Goal: Contribute content: Contribute content

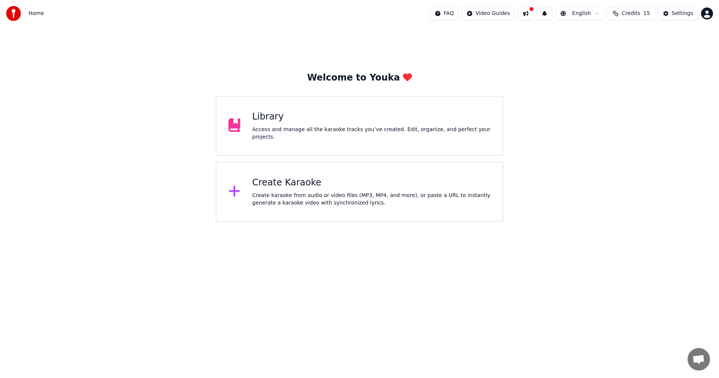
click at [293, 188] on div "Create Karaoke" at bounding box center [372, 183] width 239 height 12
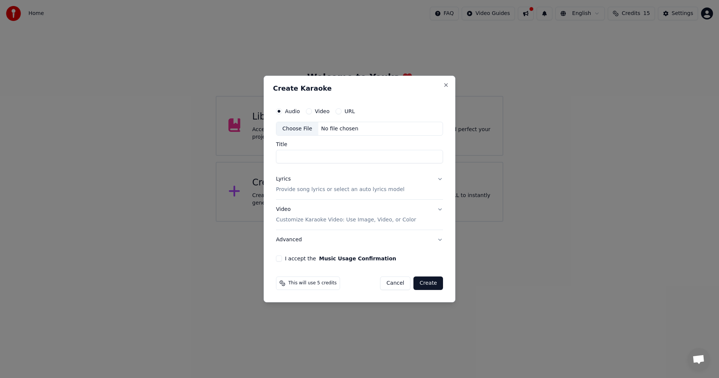
click at [294, 128] on div "Choose File" at bounding box center [297, 128] width 42 height 13
type input "**********"
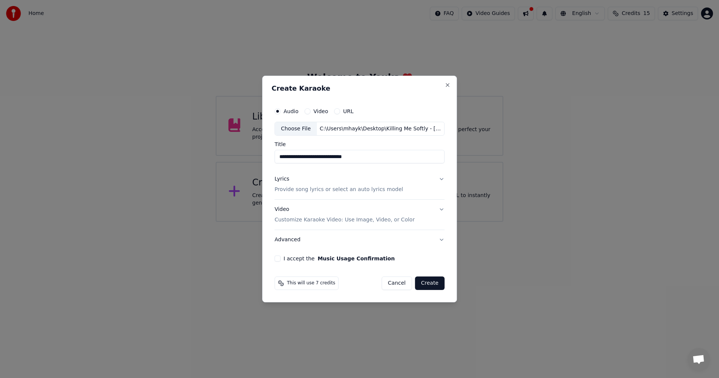
drag, startPoint x: 394, startPoint y: 175, endPoint x: 394, endPoint y: 186, distance: 10.9
click at [394, 175] on button "Lyrics Provide song lyrics or select an auto lyrics model" at bounding box center [360, 185] width 170 height 30
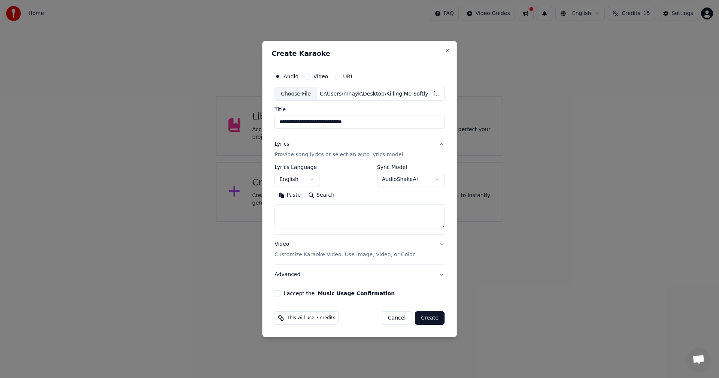
click at [327, 214] on textarea at bounding box center [360, 217] width 170 height 24
paste textarea "**********"
type textarea "**********"
click at [315, 254] on p "Customize Karaoke Video: Use Image, Video, or Color" at bounding box center [345, 254] width 140 height 7
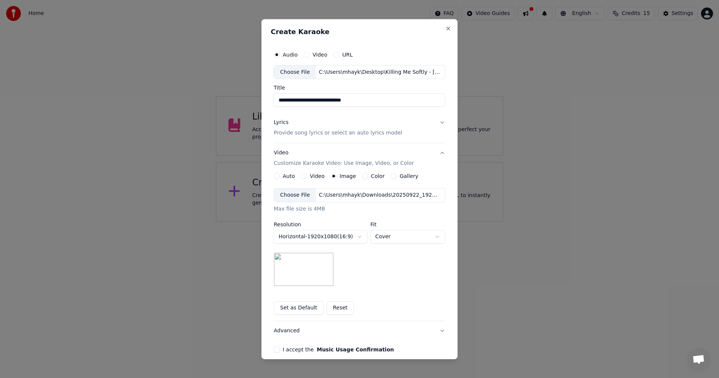
click at [289, 195] on div "Choose File" at bounding box center [295, 194] width 42 height 13
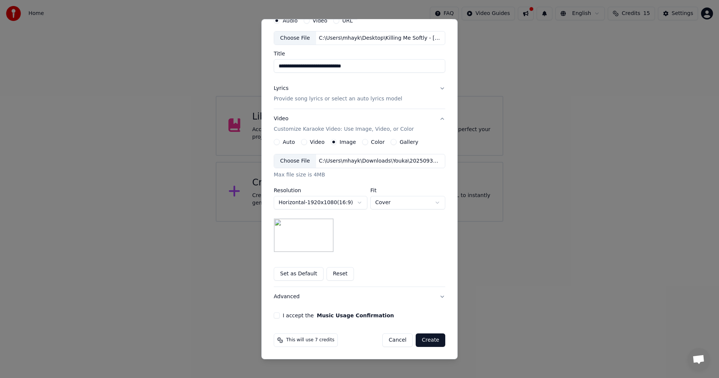
click at [275, 314] on button "I accept the Music Usage Confirmation" at bounding box center [277, 315] width 6 height 6
click at [432, 340] on button "Create" at bounding box center [431, 339] width 30 height 13
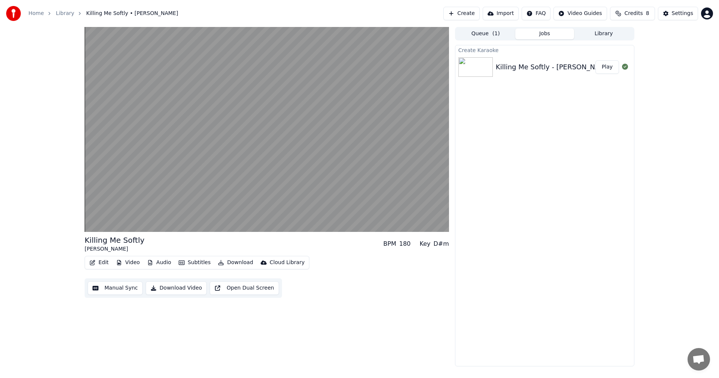
click at [331, 163] on video at bounding box center [267, 129] width 365 height 205
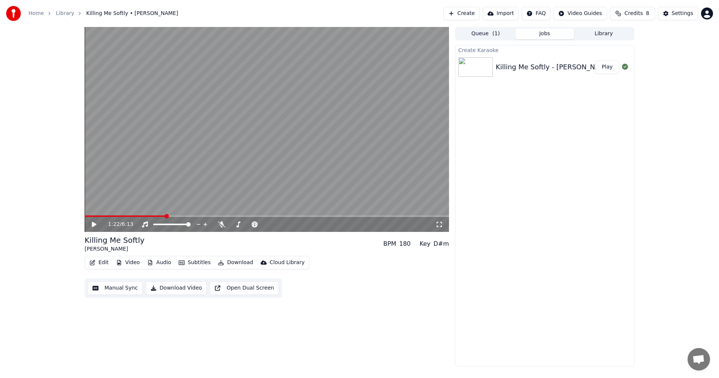
click at [122, 288] on button "Manual Sync" at bounding box center [115, 287] width 55 height 13
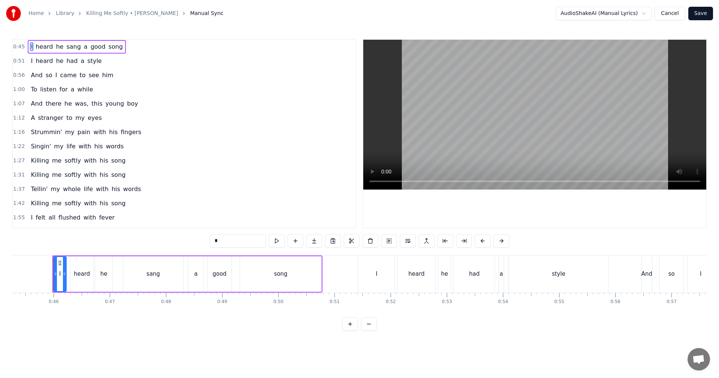
scroll to position [0, 2546]
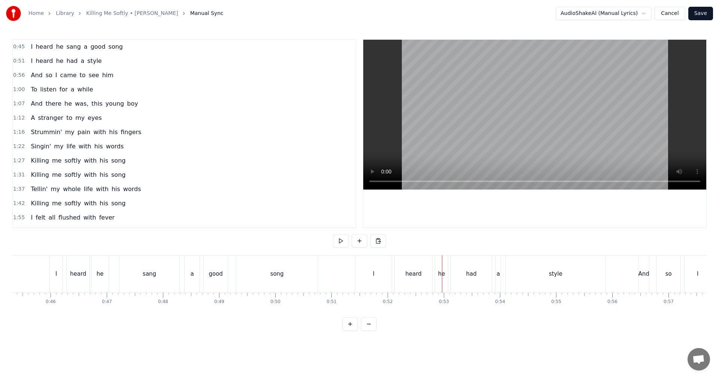
click at [381, 285] on div "I" at bounding box center [374, 273] width 36 height 37
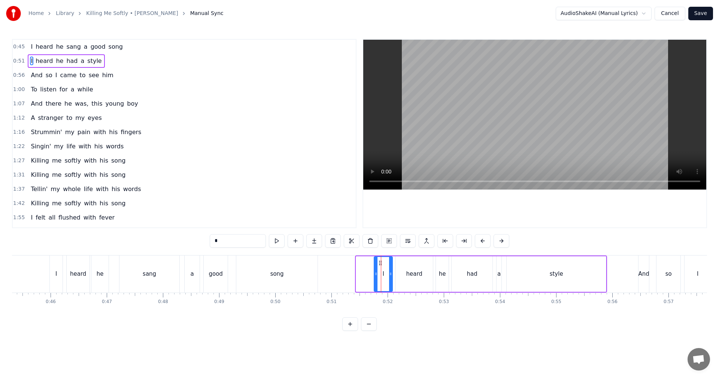
drag, startPoint x: 357, startPoint y: 278, endPoint x: 376, endPoint y: 279, distance: 18.4
click at [376, 279] on div at bounding box center [376, 274] width 3 height 34
drag, startPoint x: 375, startPoint y: 279, endPoint x: 368, endPoint y: 279, distance: 7.9
click at [368, 279] on div at bounding box center [368, 274] width 3 height 34
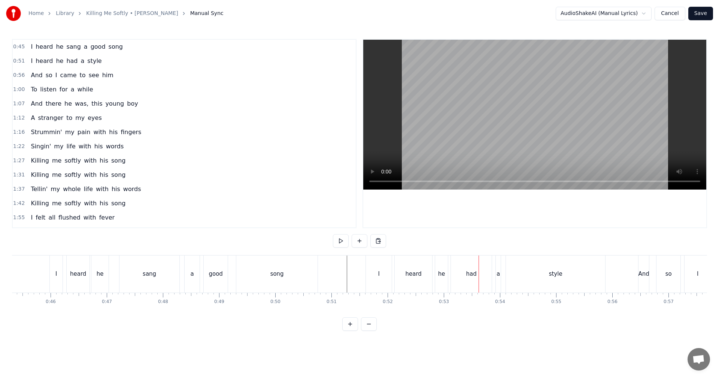
click at [378, 275] on div "I" at bounding box center [378, 274] width 1 height 9
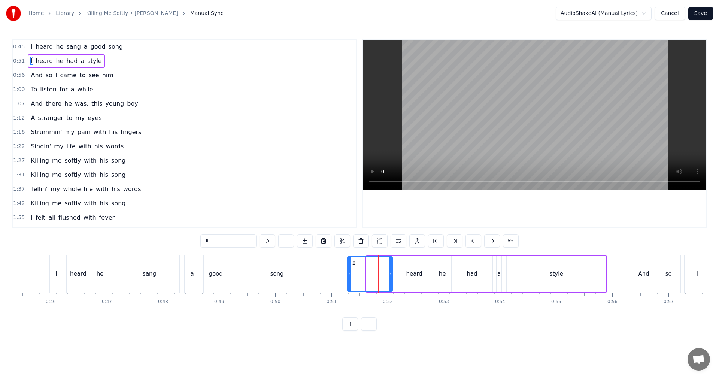
drag, startPoint x: 368, startPoint y: 276, endPoint x: 349, endPoint y: 275, distance: 19.1
click at [349, 275] on icon at bounding box center [349, 274] width 3 height 6
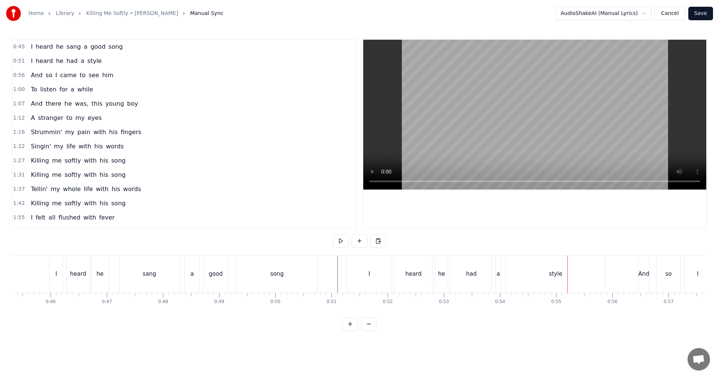
click at [412, 277] on div "heard" at bounding box center [413, 274] width 16 height 9
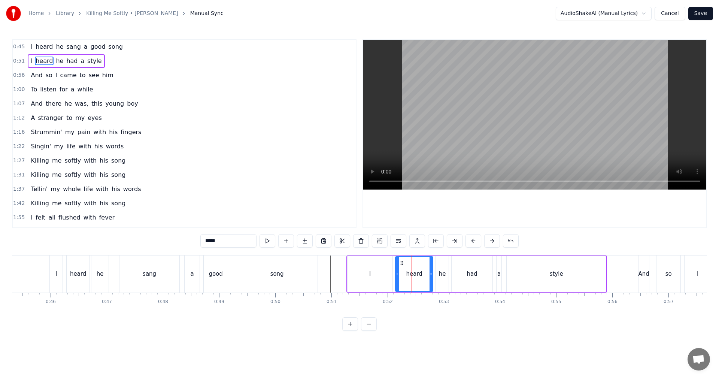
click at [206, 241] on input "*****" at bounding box center [228, 240] width 56 height 13
click at [207, 241] on input "******" at bounding box center [228, 240] width 56 height 13
click at [364, 281] on div "I" at bounding box center [370, 274] width 45 height 36
type input "*"
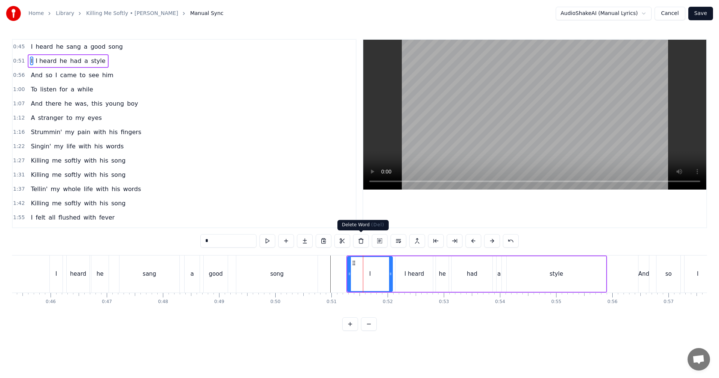
click at [361, 240] on button at bounding box center [361, 240] width 16 height 13
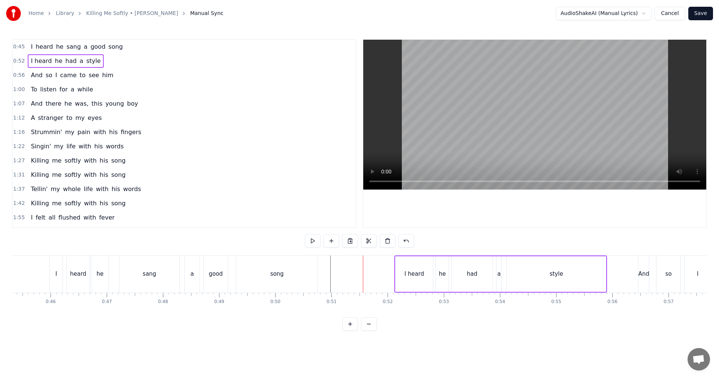
click at [403, 276] on div "I heard" at bounding box center [414, 274] width 37 height 36
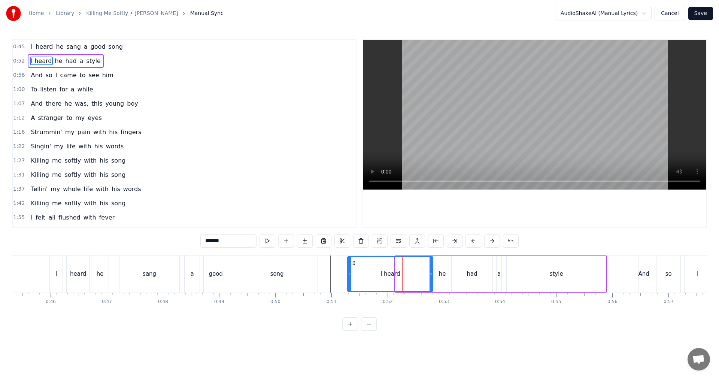
drag, startPoint x: 397, startPoint y: 275, endPoint x: 349, endPoint y: 272, distance: 48.1
click at [349, 272] on icon at bounding box center [349, 274] width 3 height 6
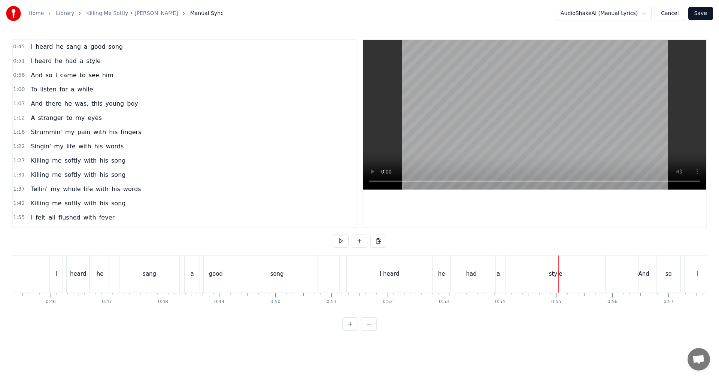
click at [233, 263] on div "I heard he sang a good song" at bounding box center [184, 273] width 270 height 37
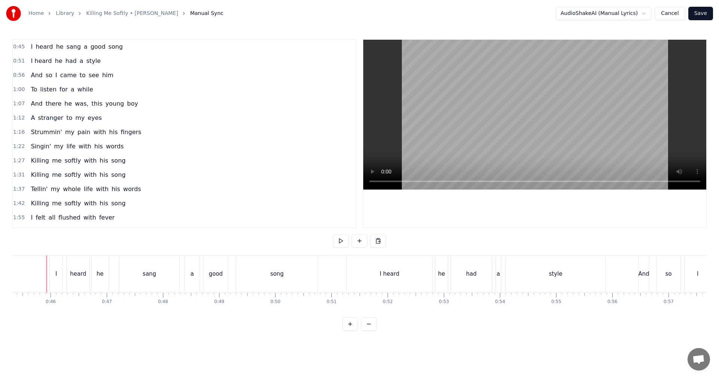
scroll to position [0, 2543]
click at [214, 279] on div "good" at bounding box center [219, 273] width 24 height 37
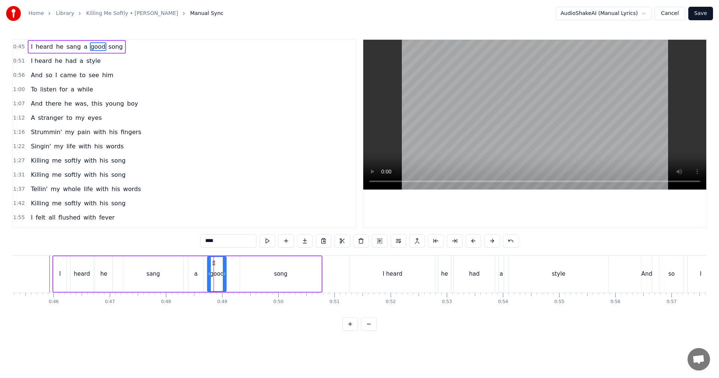
drag, startPoint x: 229, startPoint y: 279, endPoint x: 224, endPoint y: 278, distance: 5.3
click at [224, 278] on div at bounding box center [224, 274] width 3 height 34
click at [253, 279] on div "song" at bounding box center [280, 274] width 81 height 36
type input "****"
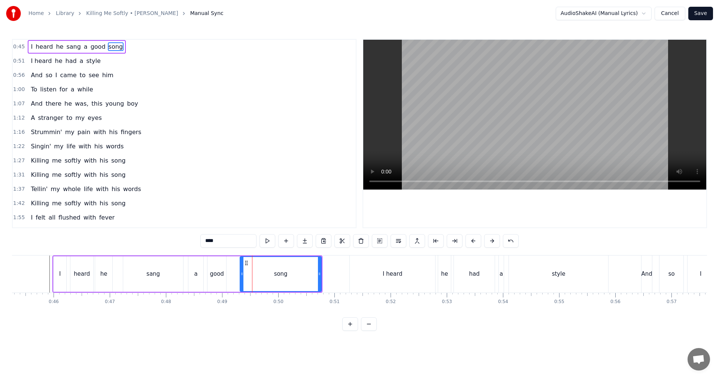
drag, startPoint x: 296, startPoint y: 278, endPoint x: 290, endPoint y: 278, distance: 6.0
click at [290, 278] on div "song" at bounding box center [281, 274] width 81 height 34
drag, startPoint x: 241, startPoint y: 278, endPoint x: 229, endPoint y: 276, distance: 12.1
click at [229, 276] on div at bounding box center [230, 274] width 3 height 34
drag, startPoint x: 320, startPoint y: 278, endPoint x: 301, endPoint y: 278, distance: 18.7
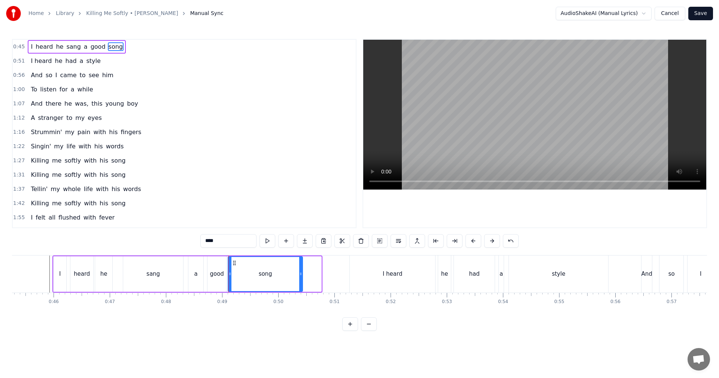
click at [301, 278] on div at bounding box center [300, 274] width 3 height 34
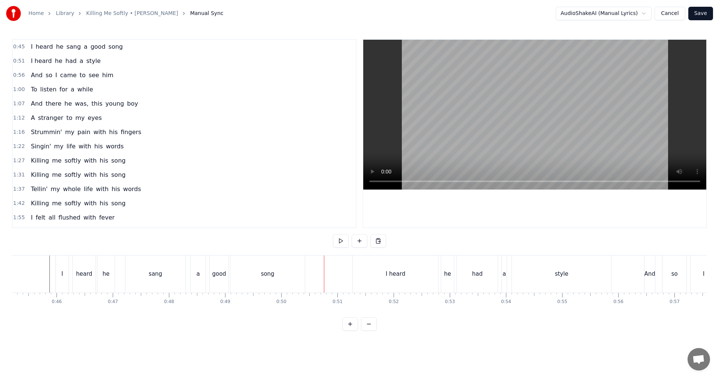
click at [268, 278] on div "song" at bounding box center [267, 274] width 13 height 9
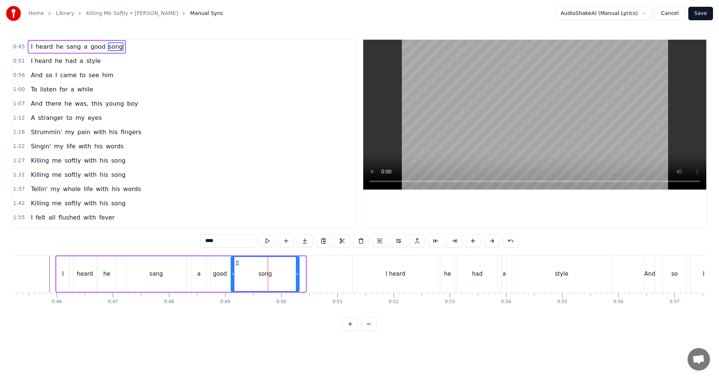
drag, startPoint x: 304, startPoint y: 279, endPoint x: 298, endPoint y: 278, distance: 6.4
click at [298, 278] on div at bounding box center [297, 274] width 3 height 34
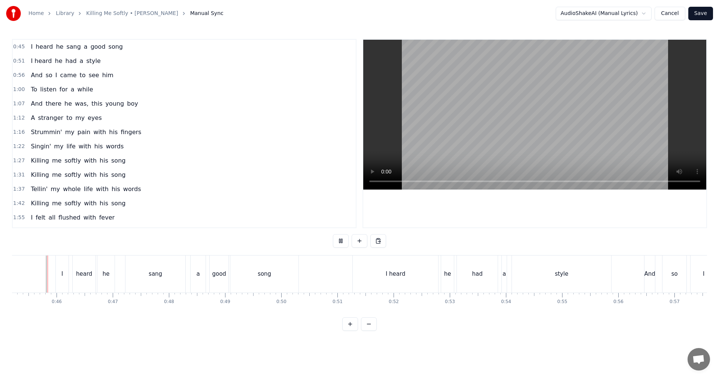
scroll to position [0, 2537]
click at [198, 279] on div "a" at bounding box center [201, 273] width 15 height 37
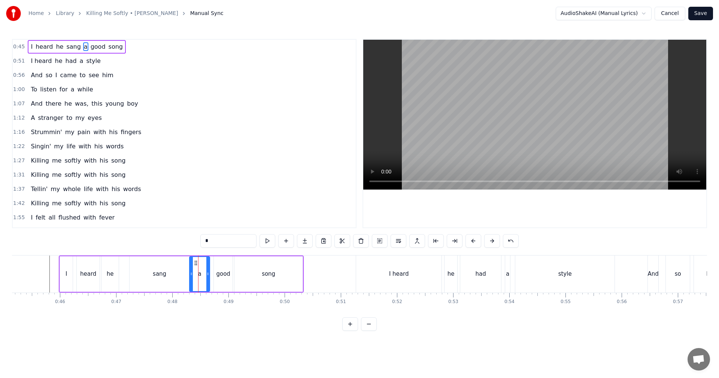
drag, startPoint x: 195, startPoint y: 276, endPoint x: 190, endPoint y: 276, distance: 5.3
click at [190, 276] on icon at bounding box center [191, 274] width 3 height 6
drag, startPoint x: 207, startPoint y: 276, endPoint x: 203, endPoint y: 276, distance: 4.5
click at [203, 276] on icon at bounding box center [203, 274] width 3 height 6
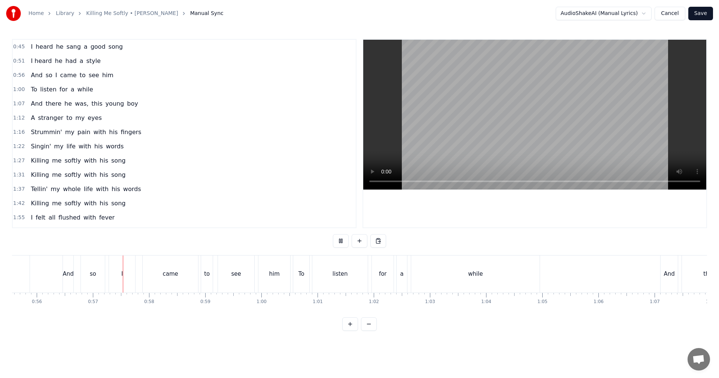
scroll to position [0, 3157]
click at [699, 14] on button "Save" at bounding box center [701, 13] width 25 height 13
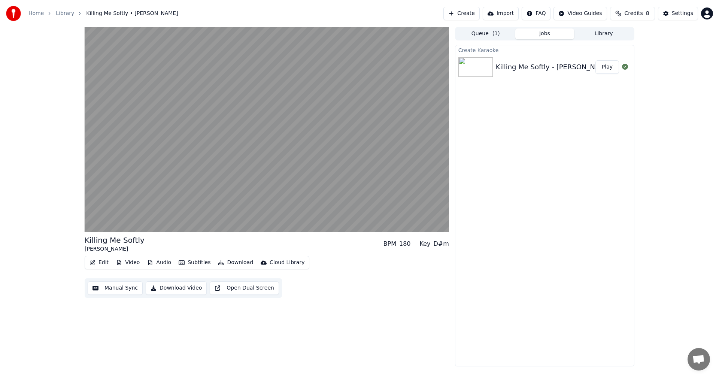
click at [184, 264] on button "Subtitles" at bounding box center [195, 262] width 38 height 10
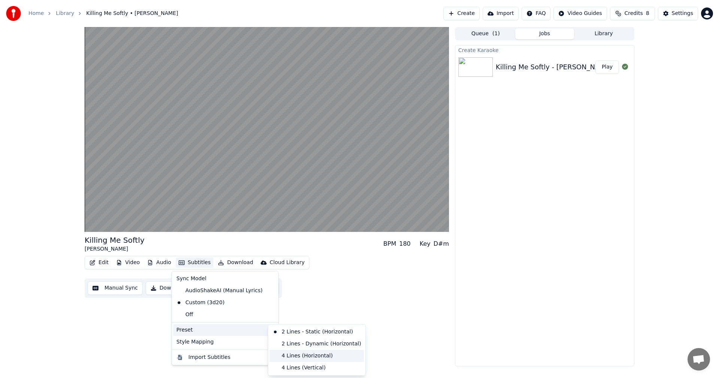
click at [299, 355] on div "4 Lines (Horizontal)" at bounding box center [317, 356] width 94 height 12
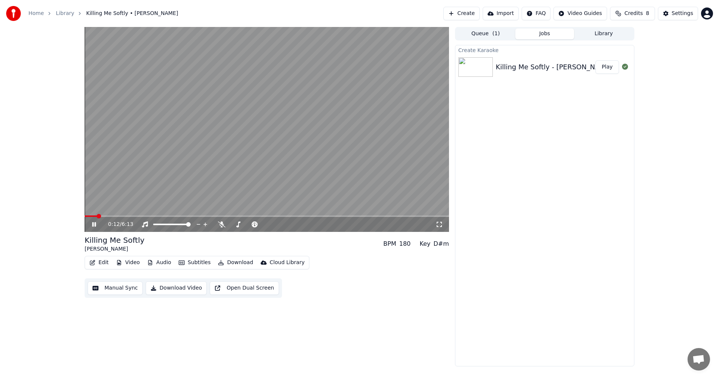
click at [131, 216] on span at bounding box center [267, 215] width 365 height 1
click at [120, 217] on span at bounding box center [102, 215] width 35 height 1
click at [94, 226] on icon at bounding box center [94, 224] width 4 height 5
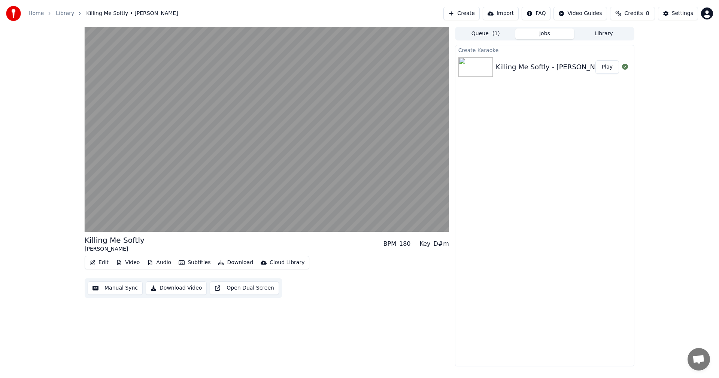
click at [120, 289] on button "Manual Sync" at bounding box center [115, 287] width 55 height 13
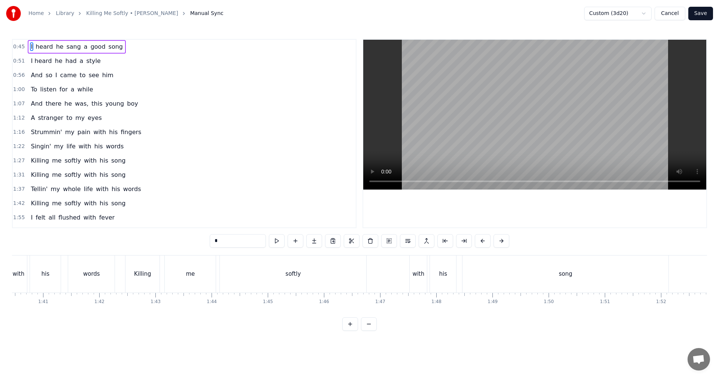
scroll to position [0, 5667]
click at [273, 286] on div "softly" at bounding box center [270, 273] width 146 height 37
type input "******"
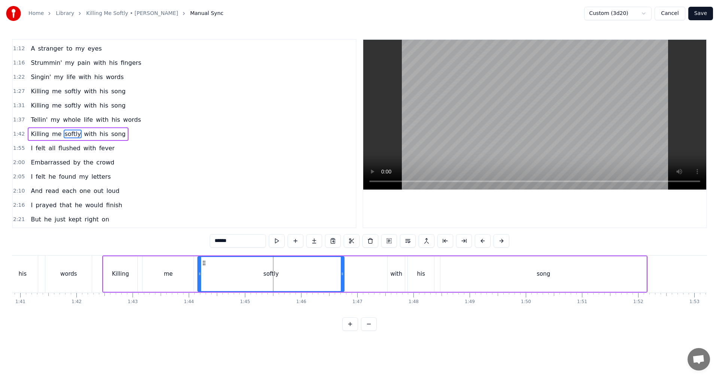
scroll to position [70, 0]
drag, startPoint x: 199, startPoint y: 279, endPoint x: 184, endPoint y: 278, distance: 15.0
click at [184, 278] on div at bounding box center [184, 274] width 3 height 34
drag, startPoint x: 184, startPoint y: 281, endPoint x: 180, endPoint y: 281, distance: 4.1
click at [180, 281] on div at bounding box center [180, 274] width 3 height 34
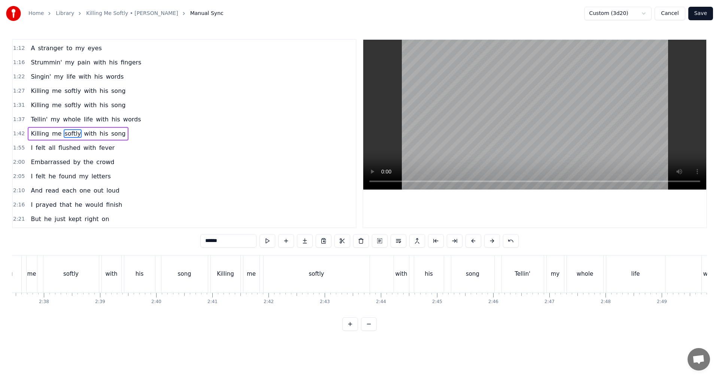
scroll to position [0, 8858]
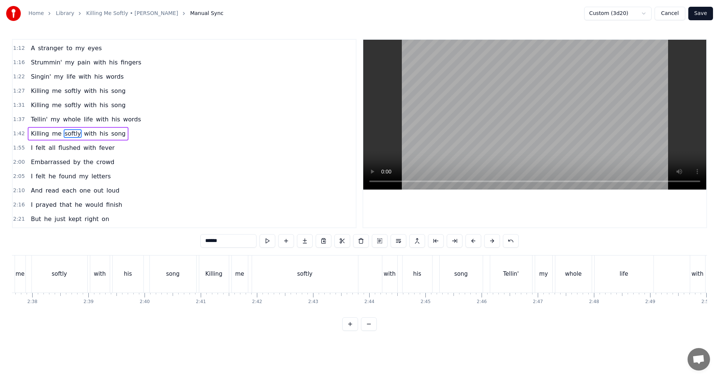
click at [289, 284] on div "softly" at bounding box center [305, 273] width 106 height 37
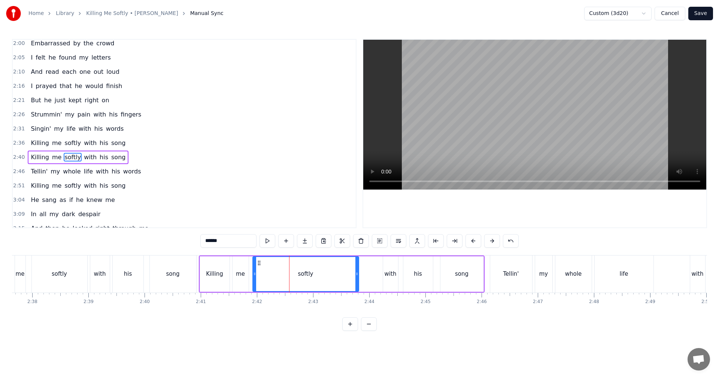
scroll to position [212, 0]
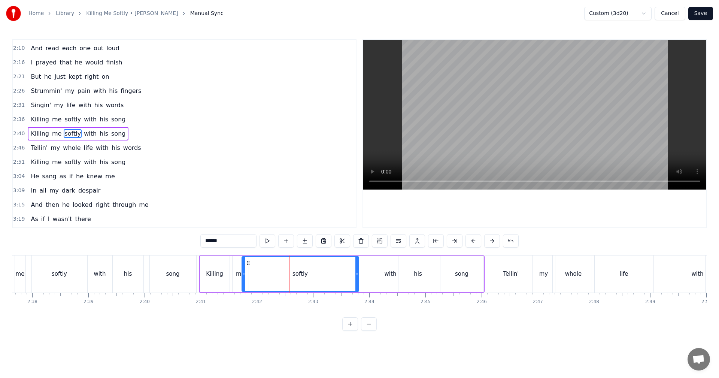
drag, startPoint x: 255, startPoint y: 283, endPoint x: 244, endPoint y: 283, distance: 10.9
click at [244, 283] on div at bounding box center [243, 274] width 3 height 34
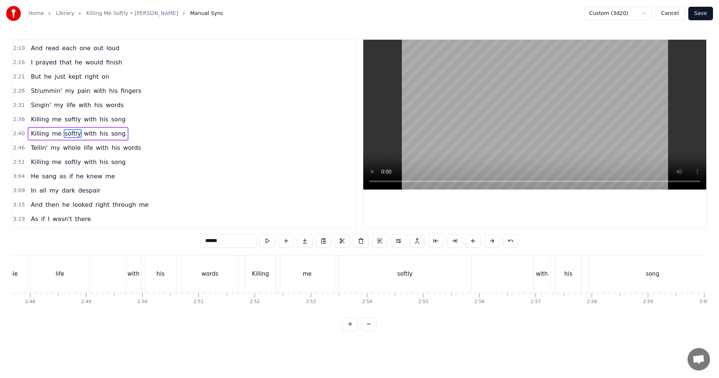
scroll to position [0, 9492]
click at [310, 276] on div "softly" at bounding box center [335, 273] width 133 height 37
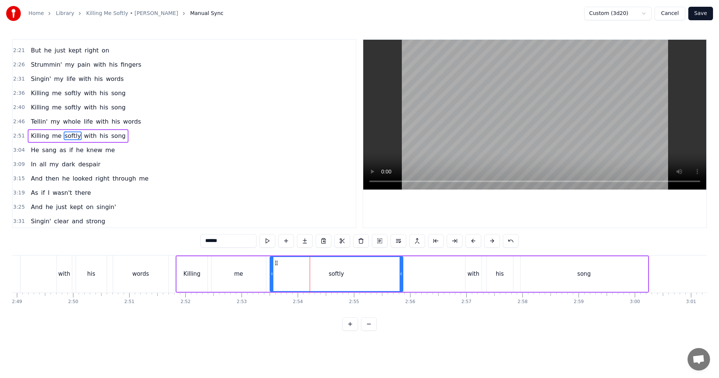
scroll to position [241, 0]
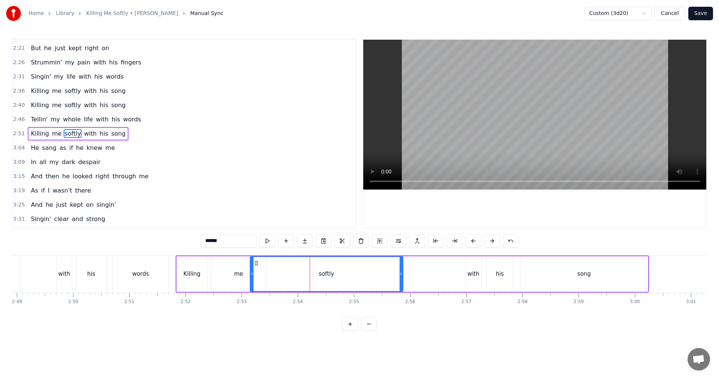
drag, startPoint x: 272, startPoint y: 279, endPoint x: 252, endPoint y: 282, distance: 20.1
click at [252, 282] on div at bounding box center [252, 274] width 3 height 34
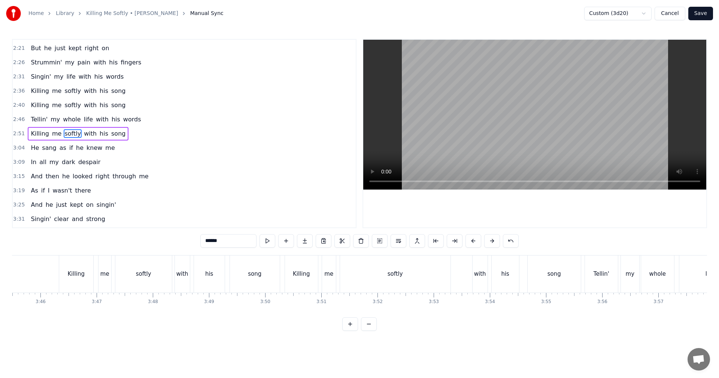
scroll to position [0, 12752]
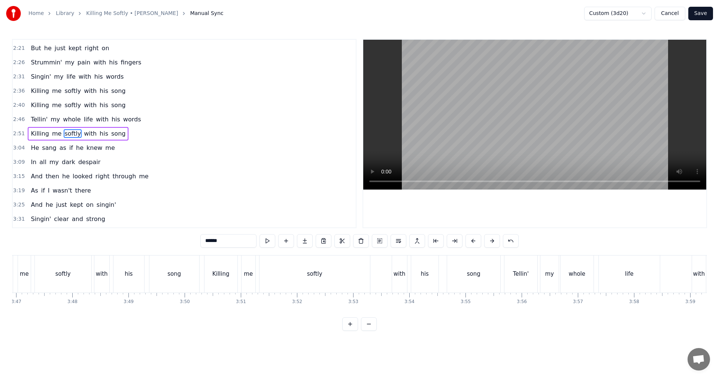
click at [295, 286] on div "softly" at bounding box center [315, 273] width 111 height 37
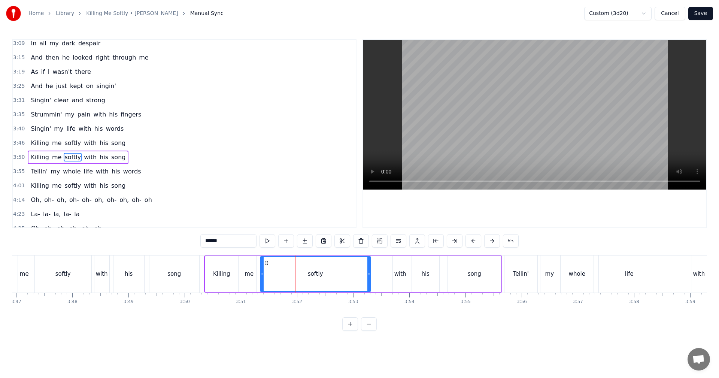
scroll to position [383, 0]
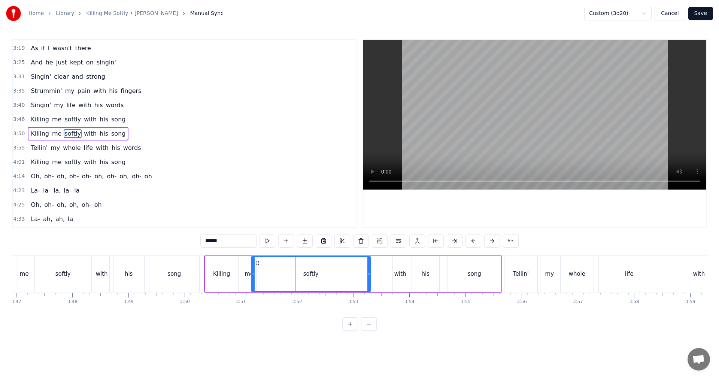
drag, startPoint x: 262, startPoint y: 283, endPoint x: 258, endPoint y: 285, distance: 4.0
click at [253, 284] on div at bounding box center [253, 274] width 3 height 34
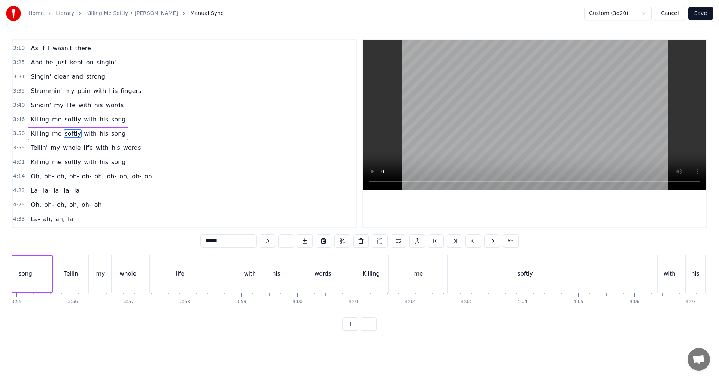
scroll to position [0, 13339]
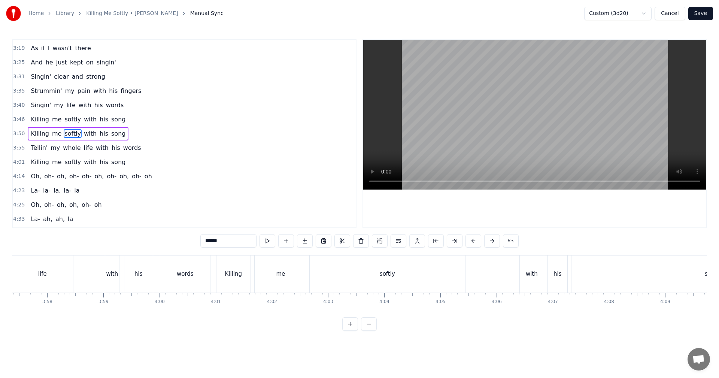
click at [369, 289] on div "softly" at bounding box center [387, 273] width 155 height 37
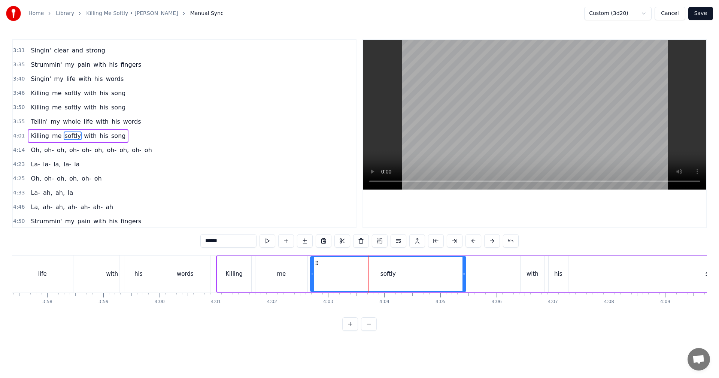
scroll to position [411, 0]
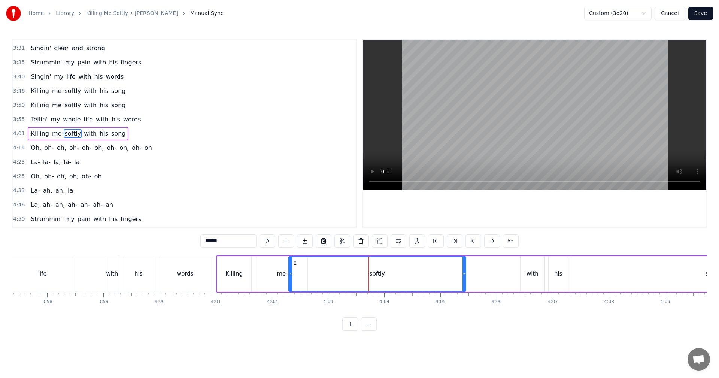
drag, startPoint x: 313, startPoint y: 284, endPoint x: 291, endPoint y: 284, distance: 21.7
click at [291, 284] on div at bounding box center [290, 274] width 3 height 34
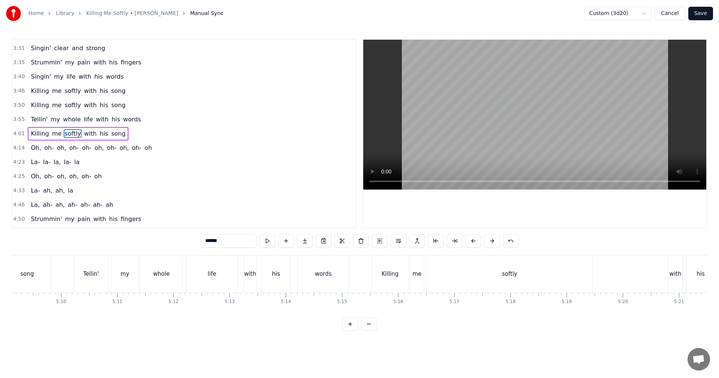
scroll to position [0, 17394]
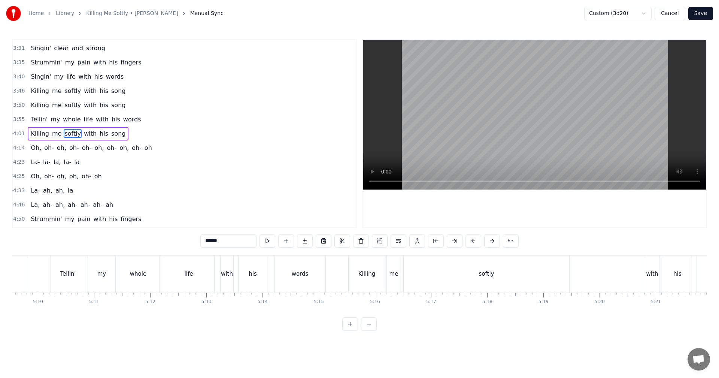
click at [473, 284] on div "softly" at bounding box center [487, 273] width 166 height 37
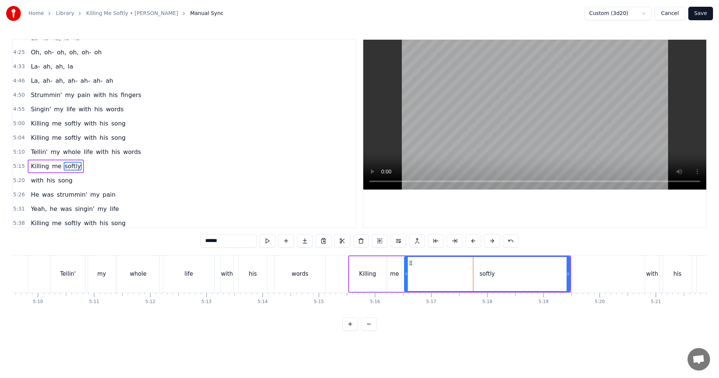
scroll to position [568, 0]
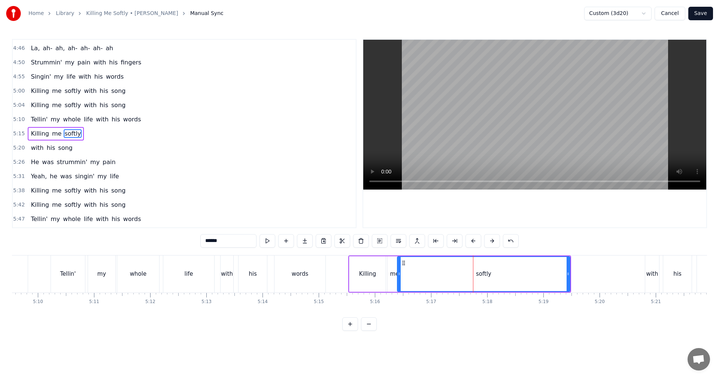
drag, startPoint x: 406, startPoint y: 282, endPoint x: 412, endPoint y: 287, distance: 7.0
click at [398, 284] on div at bounding box center [399, 274] width 3 height 34
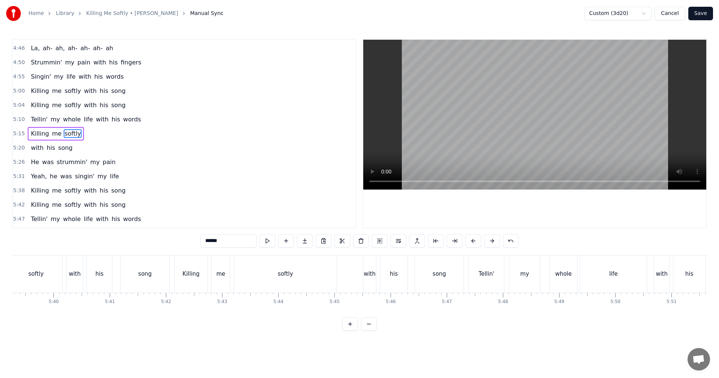
scroll to position [0, 19099]
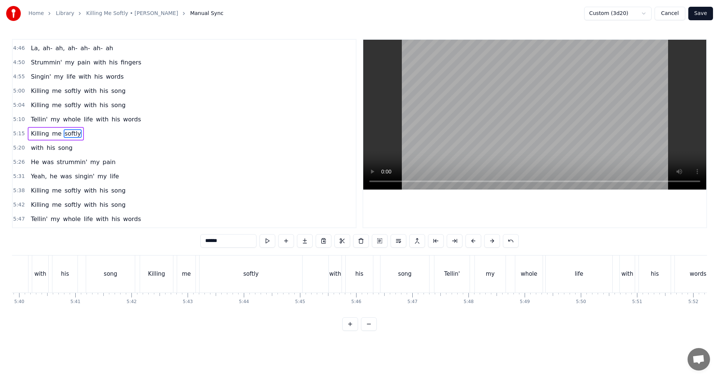
click at [261, 282] on div "softly" at bounding box center [251, 273] width 103 height 37
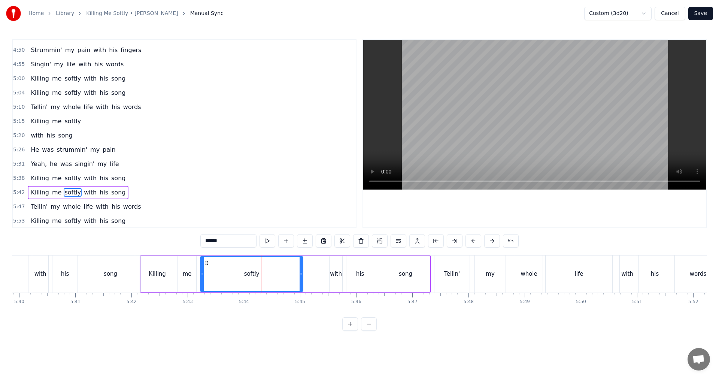
scroll to position [581, 0]
drag, startPoint x: 202, startPoint y: 279, endPoint x: 203, endPoint y: 284, distance: 4.7
click at [194, 283] on div at bounding box center [192, 274] width 3 height 34
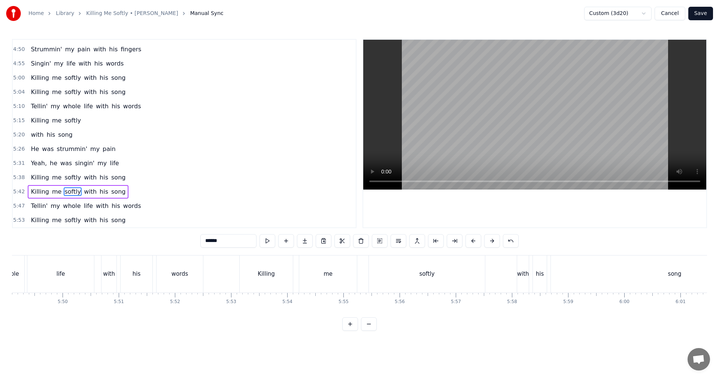
scroll to position [0, 19652]
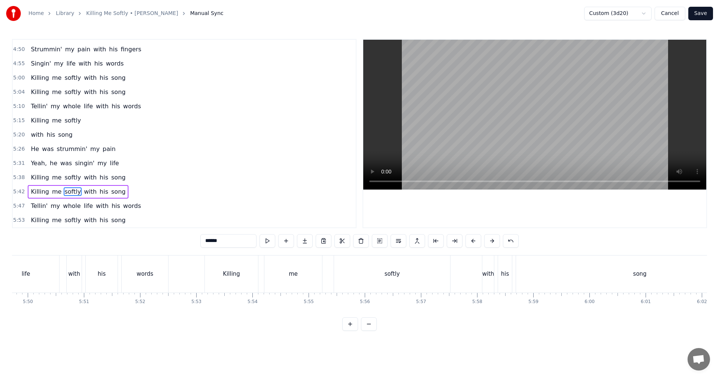
click at [352, 274] on div "softly" at bounding box center [392, 273] width 116 height 37
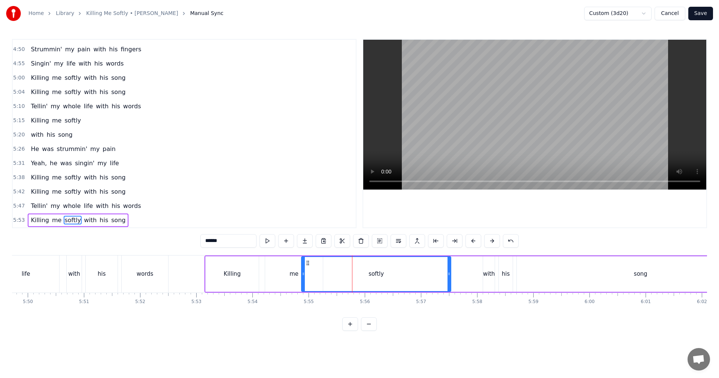
drag, startPoint x: 336, startPoint y: 276, endPoint x: 303, endPoint y: 280, distance: 33.6
click at [303, 280] on div at bounding box center [303, 274] width 3 height 34
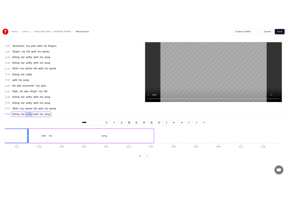
scroll to position [0, 20044]
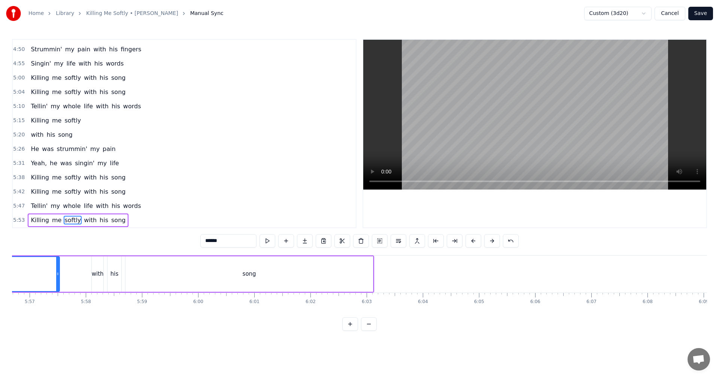
click at [706, 15] on button "Save" at bounding box center [701, 13] width 25 height 13
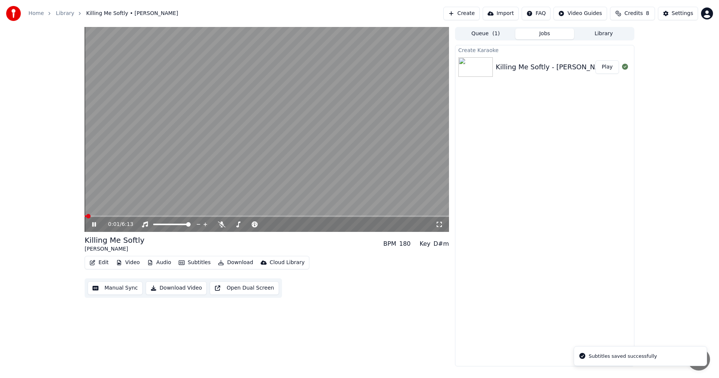
click at [126, 217] on span at bounding box center [267, 215] width 365 height 1
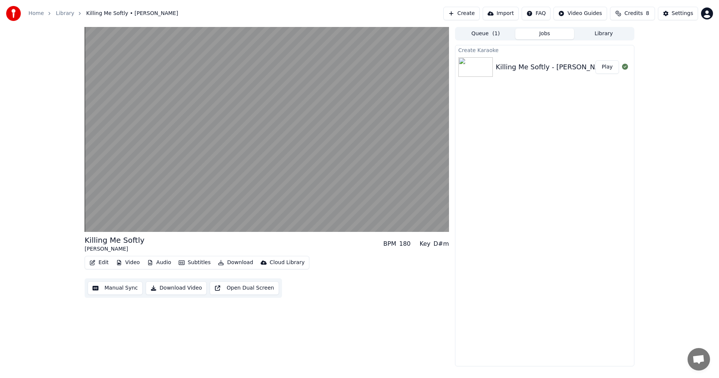
click at [169, 286] on button "Download Video" at bounding box center [176, 287] width 61 height 13
